Goal: Task Accomplishment & Management: Complete application form

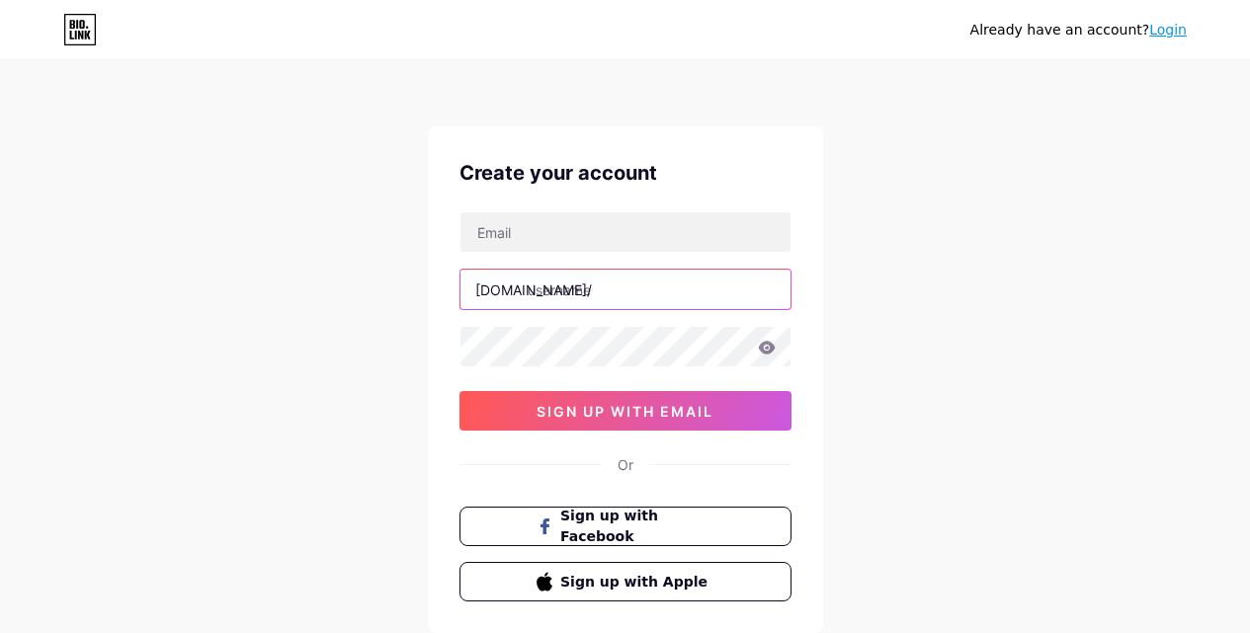
click at [561, 299] on input "text" at bounding box center [625, 290] width 330 height 40
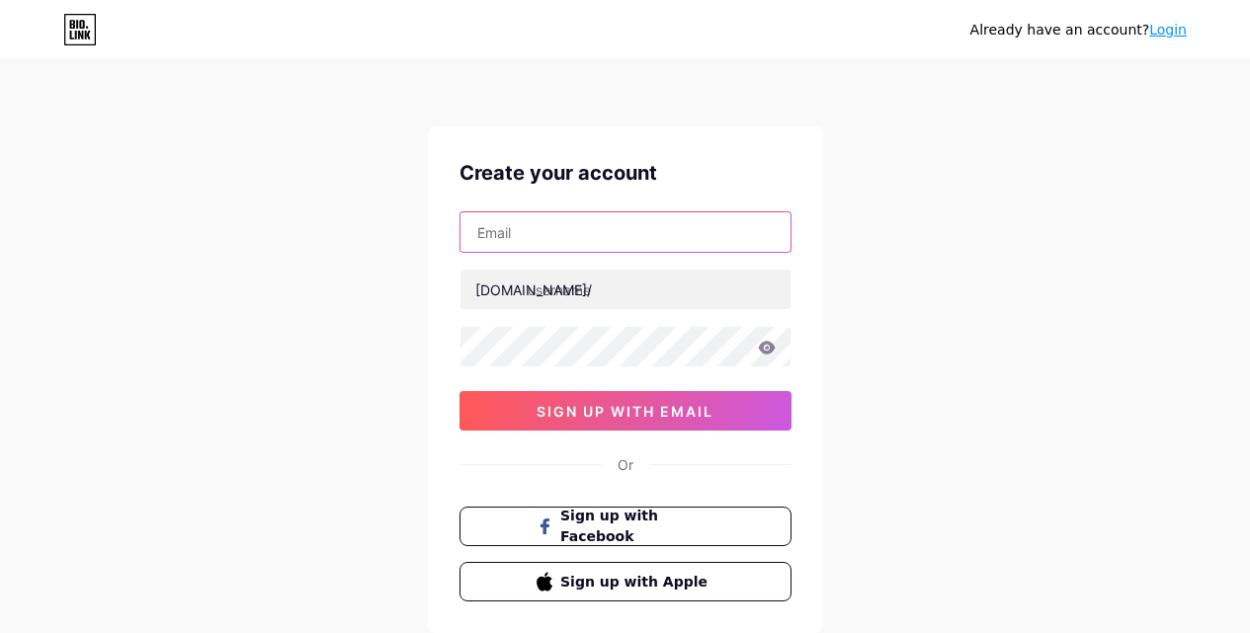
click at [545, 240] on input "text" at bounding box center [625, 232] width 330 height 40
type input "[EMAIL_ADDRESS][DOMAIN_NAME]"
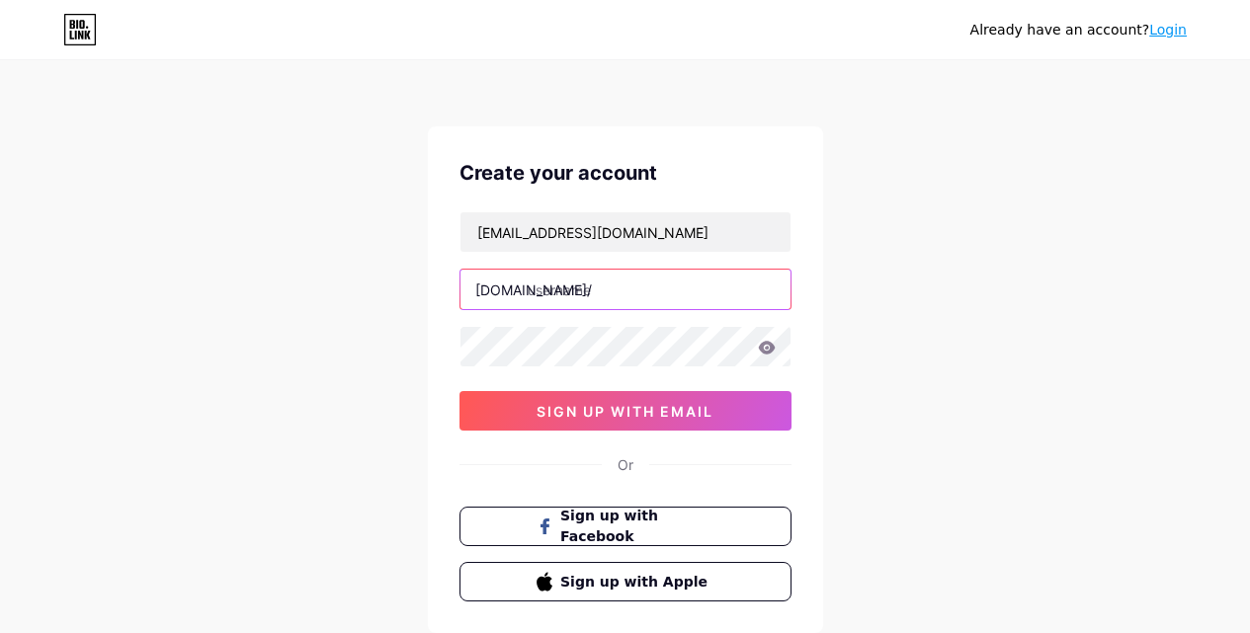
click at [577, 291] on input "text" at bounding box center [625, 290] width 330 height 40
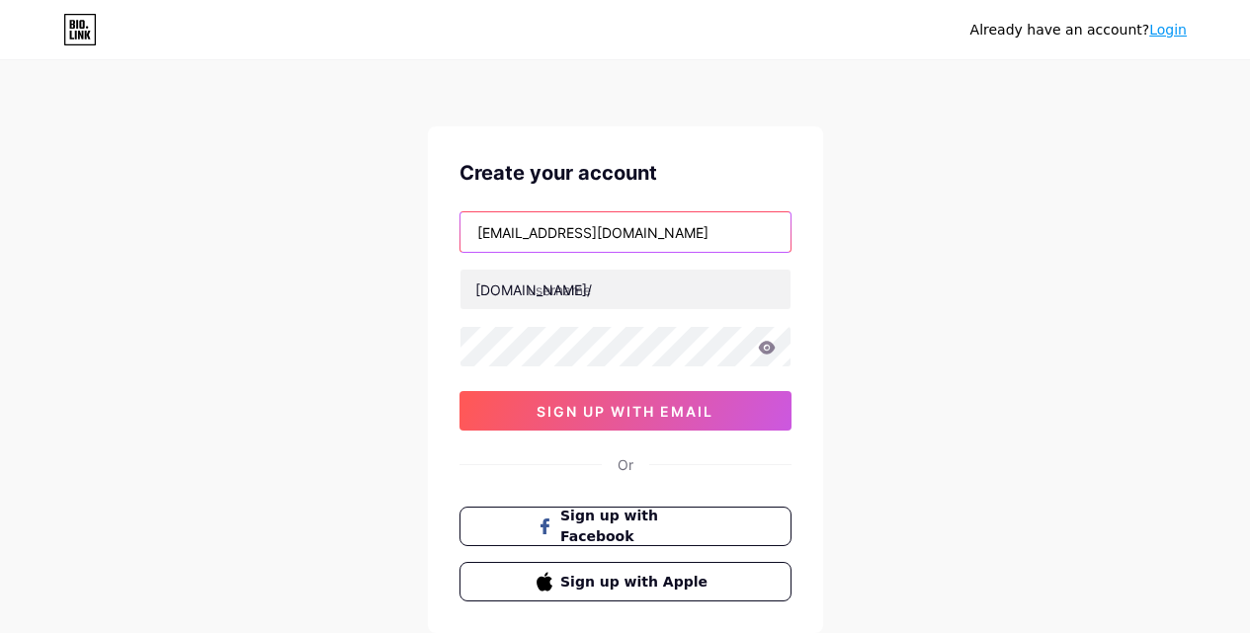
click at [504, 240] on input "[EMAIL_ADDRESS][DOMAIN_NAME]" at bounding box center [625, 232] width 330 height 40
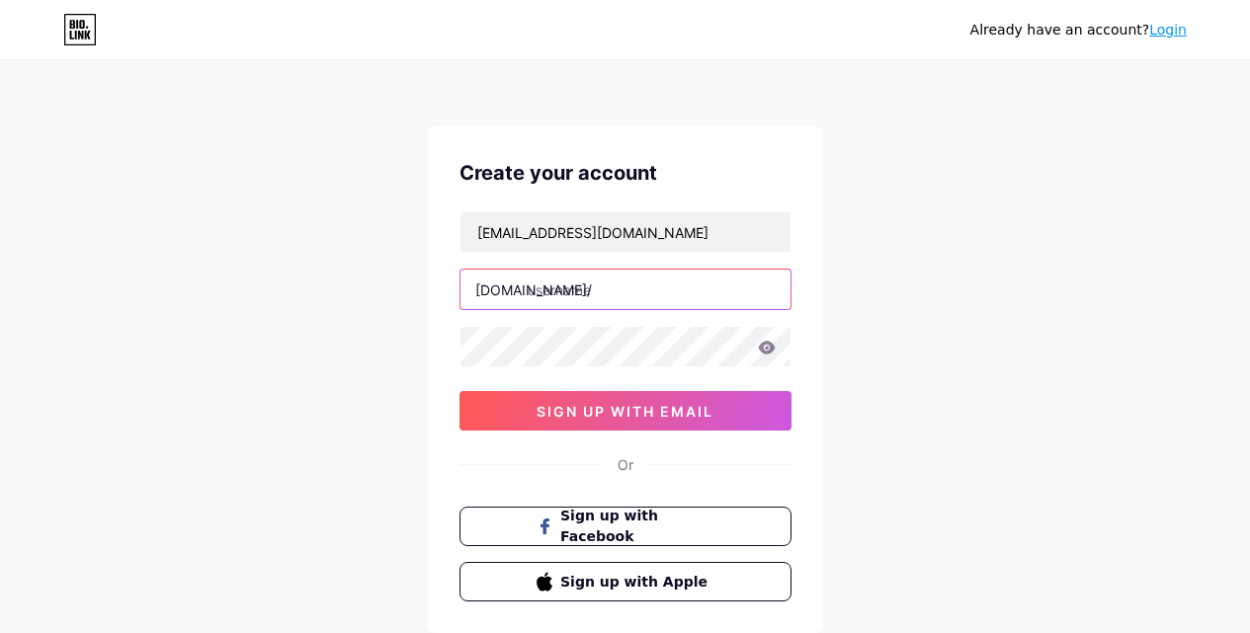
click at [591, 295] on input "text" at bounding box center [625, 290] width 330 height 40
paste input "carolpowerst"
type input "carolpowerst"
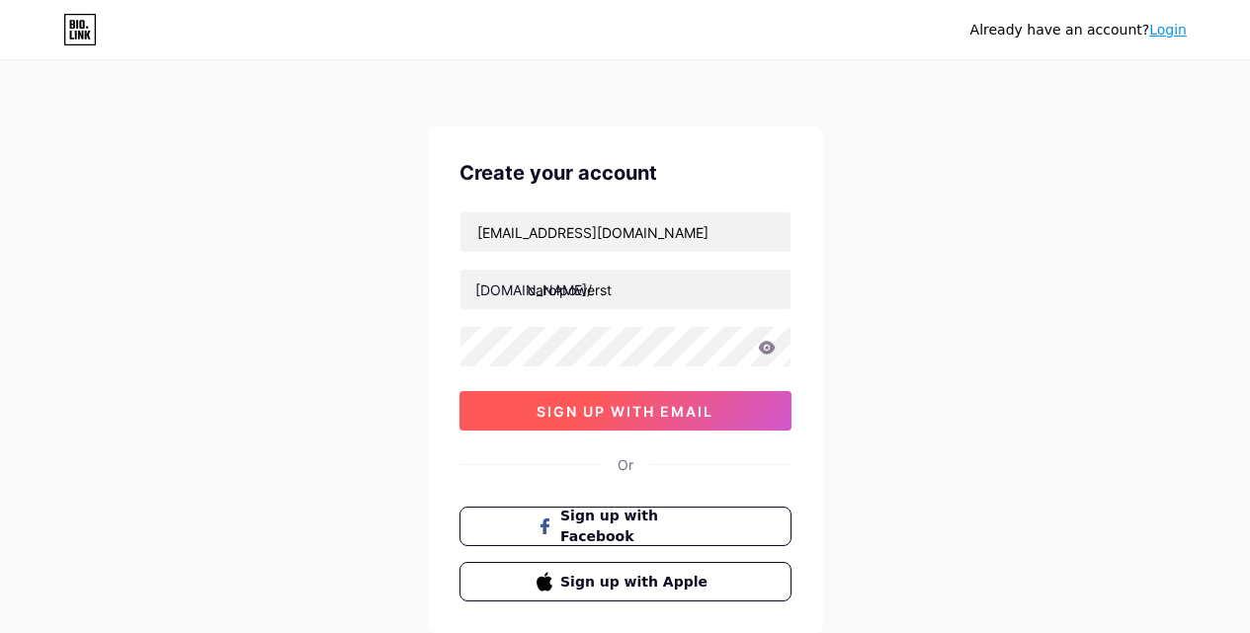
click at [464, 398] on button "sign up with email" at bounding box center [625, 411] width 332 height 40
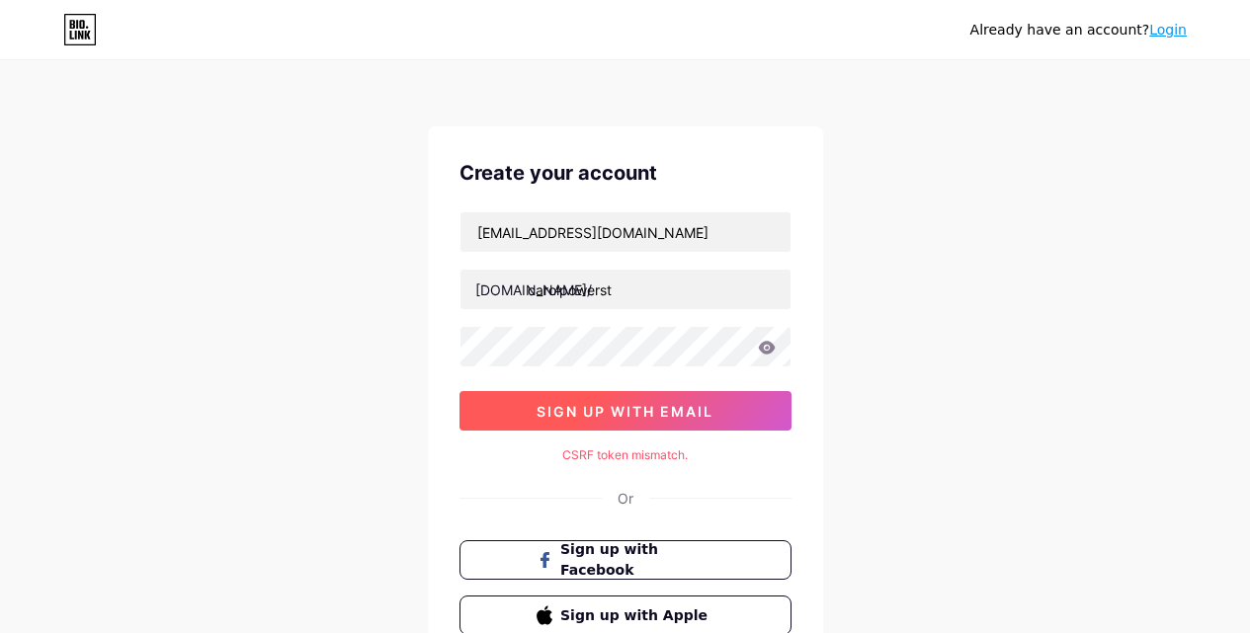
click at [525, 396] on button "sign up with email" at bounding box center [625, 411] width 332 height 40
click at [616, 421] on button "sign up with email" at bounding box center [625, 411] width 332 height 40
click at [552, 419] on span "sign up with email" at bounding box center [624, 411] width 177 height 17
